Goal: Transaction & Acquisition: Purchase product/service

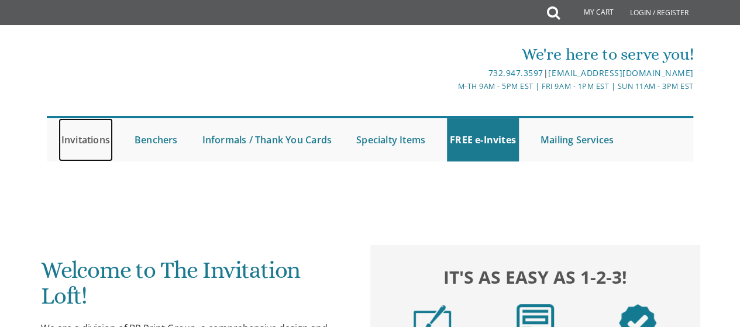
click at [90, 146] on link "Invitations" at bounding box center [86, 139] width 54 height 43
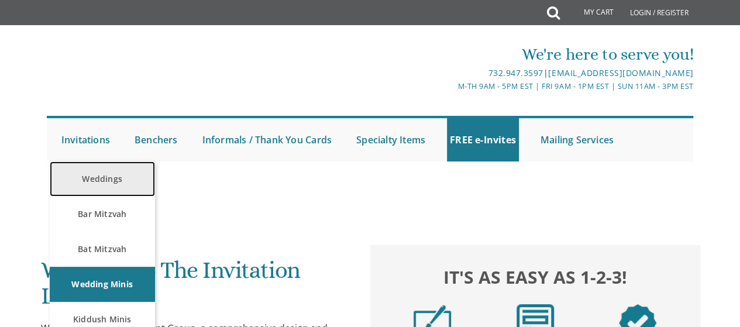
click at [116, 184] on link "Weddings" at bounding box center [102, 178] width 105 height 35
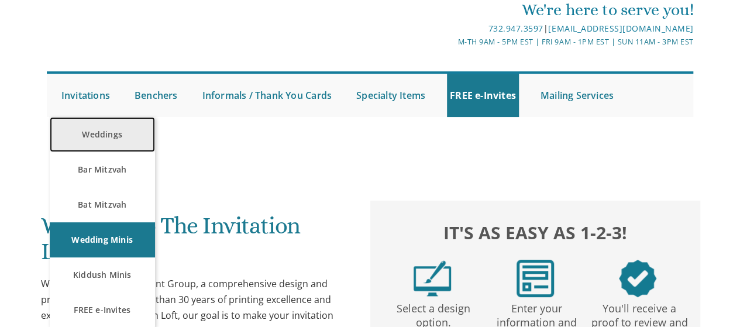
scroll to position [80, 0]
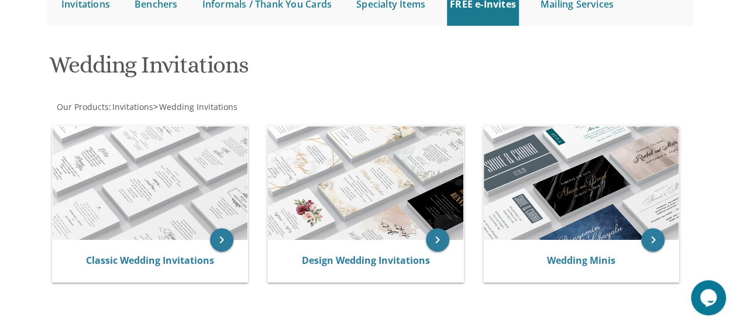
scroll to position [135, 0]
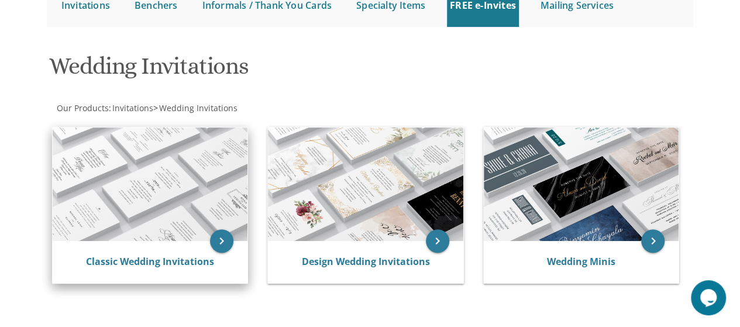
click at [177, 233] on img at bounding box center [150, 185] width 195 height 114
click at [185, 228] on img at bounding box center [150, 185] width 195 height 114
click at [223, 246] on icon "keyboard_arrow_right" at bounding box center [221, 240] width 23 height 23
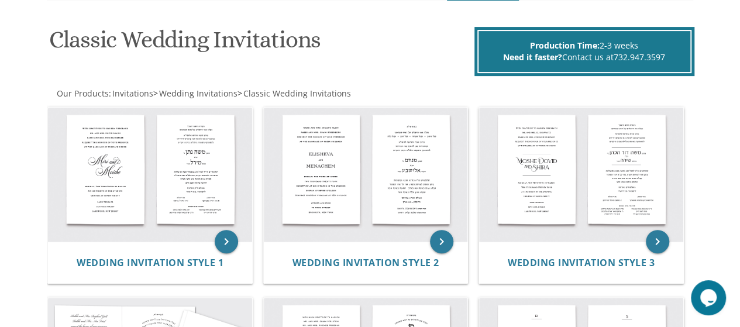
scroll to position [160, 0]
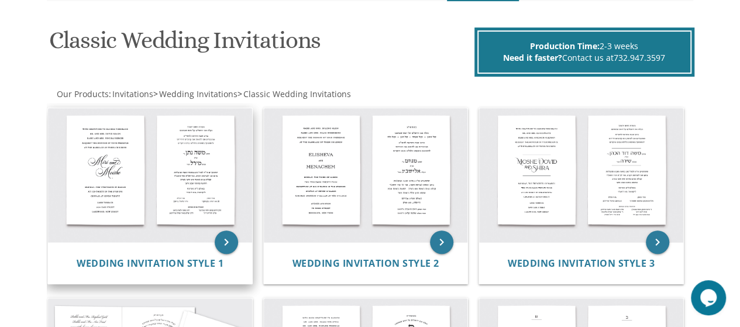
click at [178, 180] on img at bounding box center [150, 175] width 204 height 134
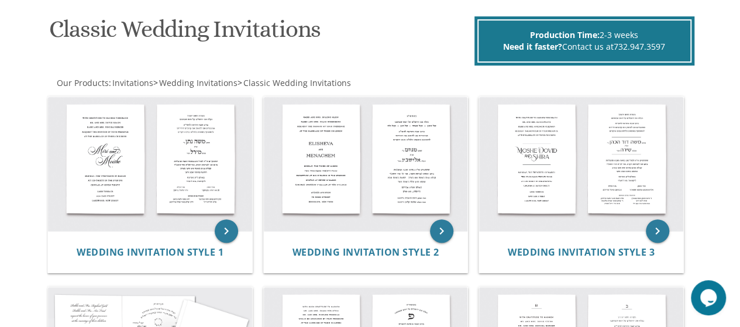
scroll to position [171, 0]
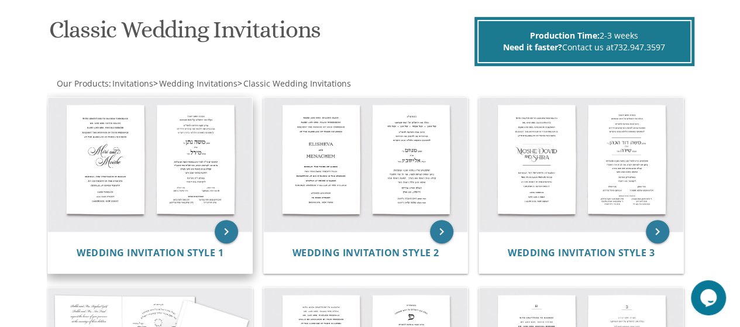
click at [158, 166] on img at bounding box center [150, 165] width 204 height 134
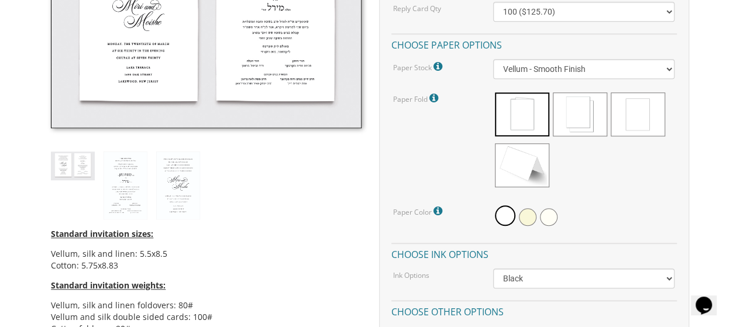
scroll to position [425, 0]
click at [290, 265] on li "Cotton: 5.75x8.83" at bounding box center [206, 266] width 310 height 12
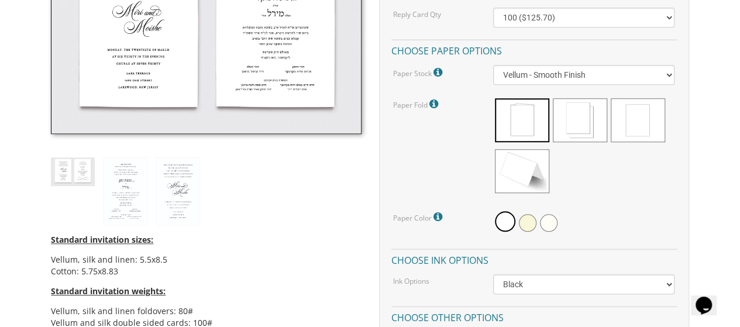
scroll to position [401, 0]
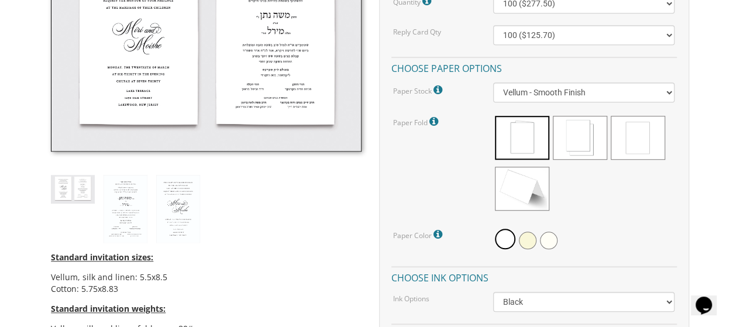
click at [633, 150] on span at bounding box center [638, 138] width 54 height 44
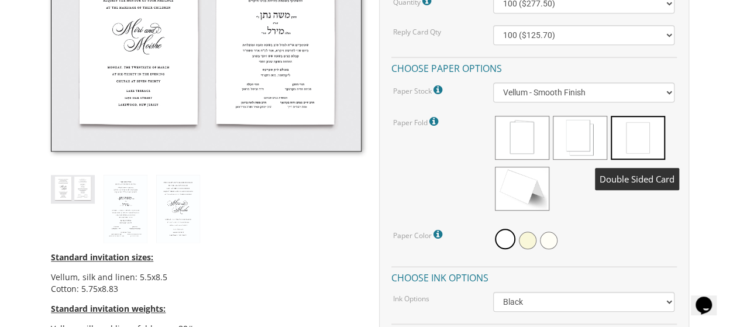
click at [634, 141] on span at bounding box center [638, 138] width 54 height 44
click at [634, 138] on span at bounding box center [638, 138] width 54 height 44
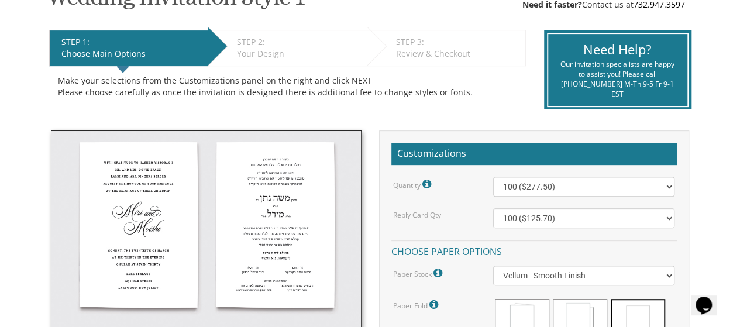
scroll to position [211, 0]
